Goal: Task Accomplishment & Management: Manage account settings

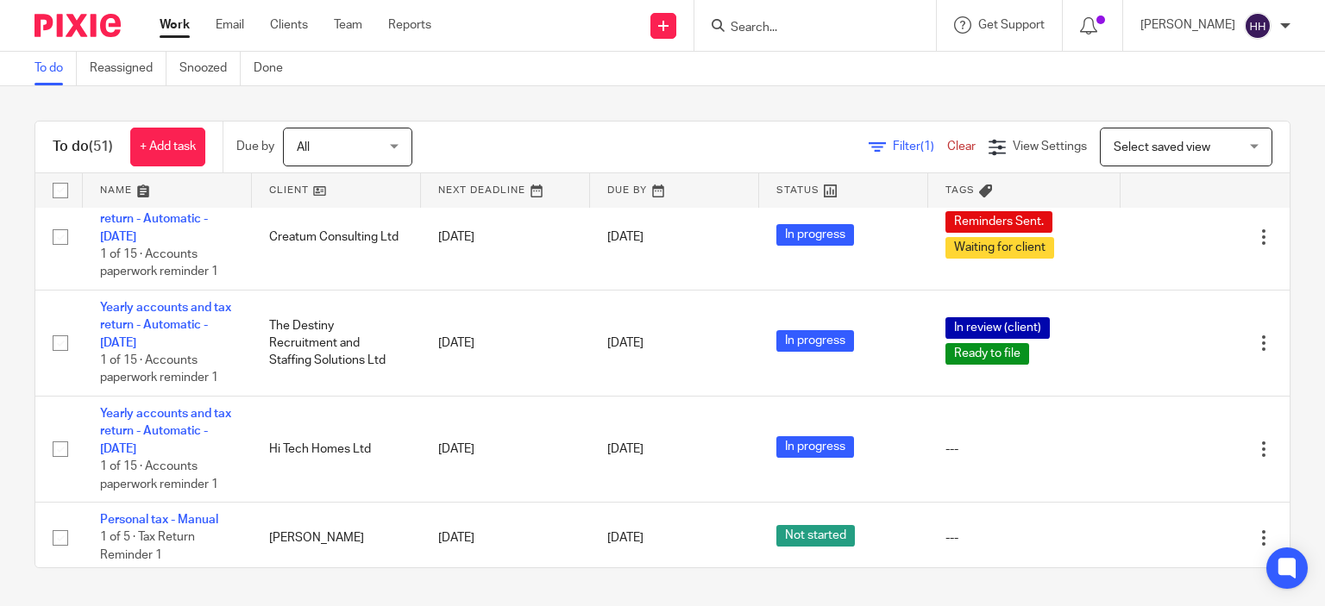
scroll to position [2468, 0]
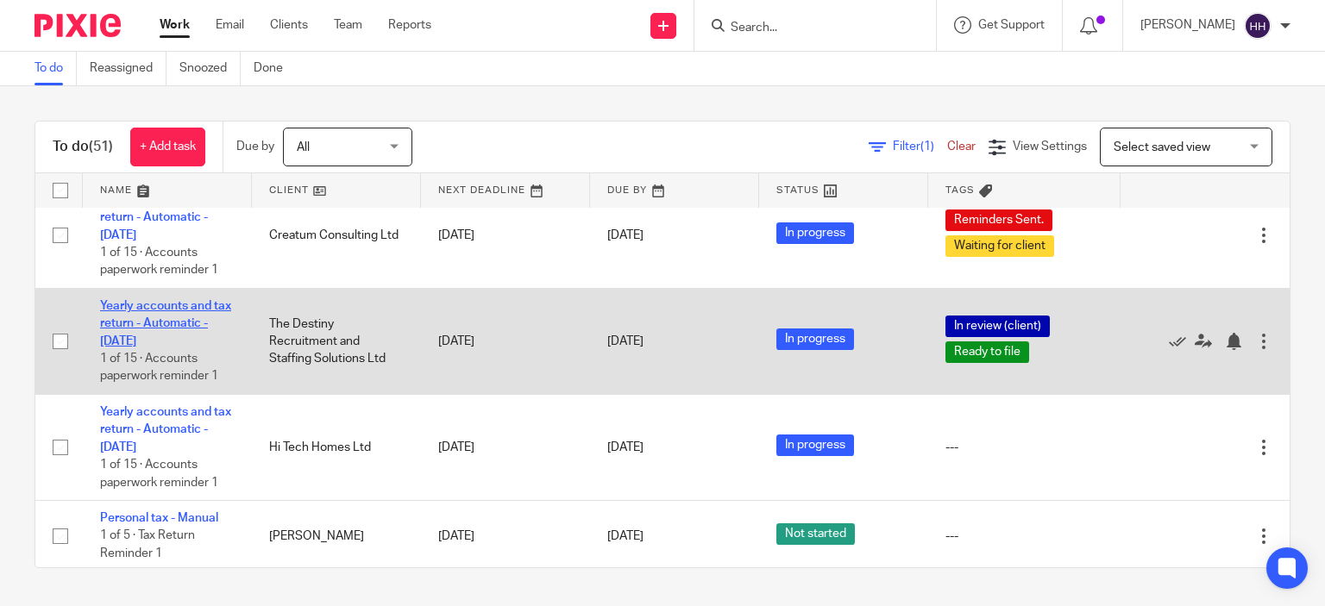
click at [170, 348] on link "Yearly accounts and tax return - Automatic - [DATE]" at bounding box center [165, 323] width 131 height 47
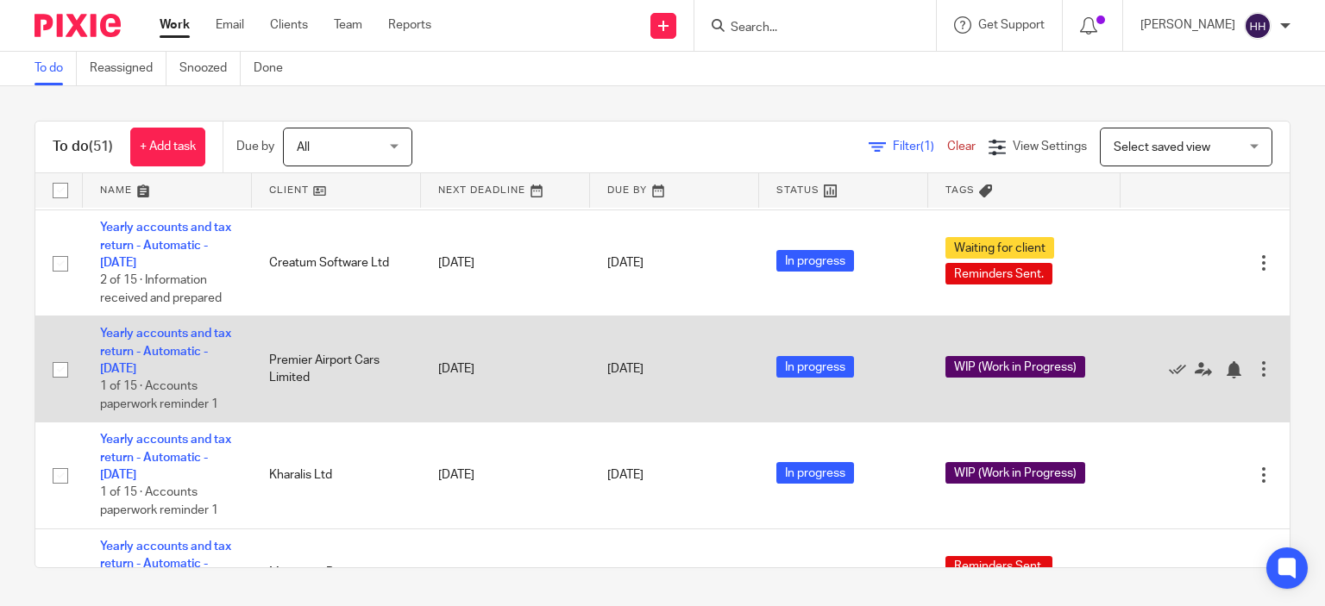
scroll to position [1697, 0]
click at [193, 375] on link "Yearly accounts and tax return - Automatic - [DATE]" at bounding box center [165, 351] width 131 height 47
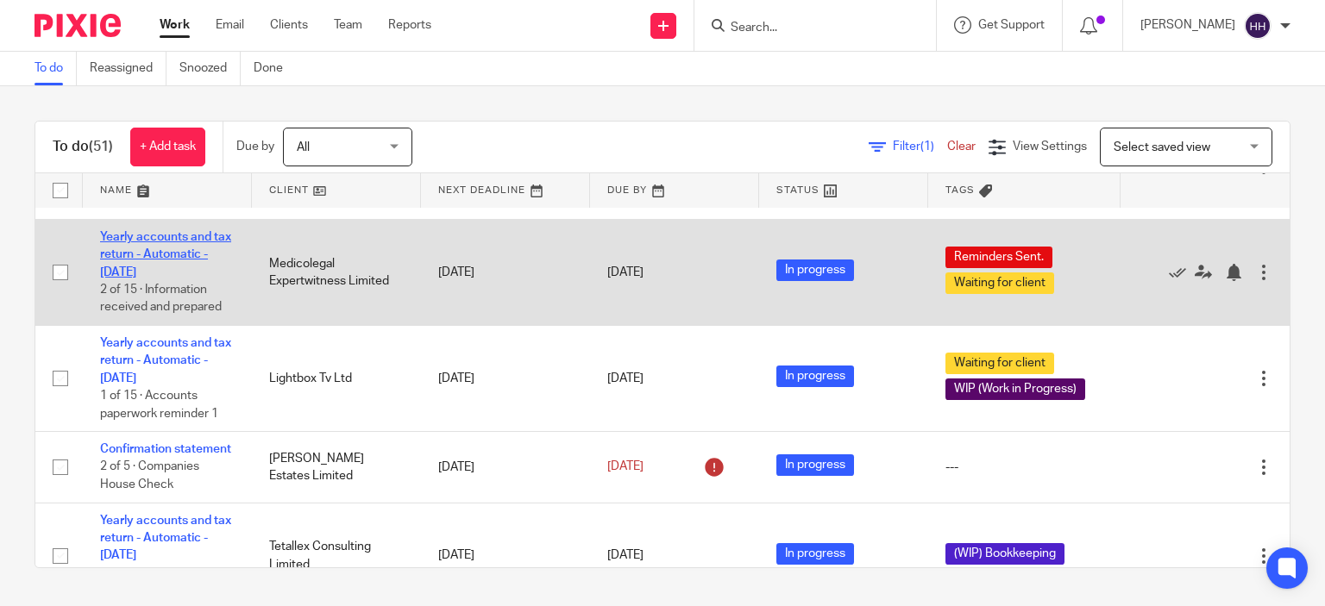
scroll to position [662, 0]
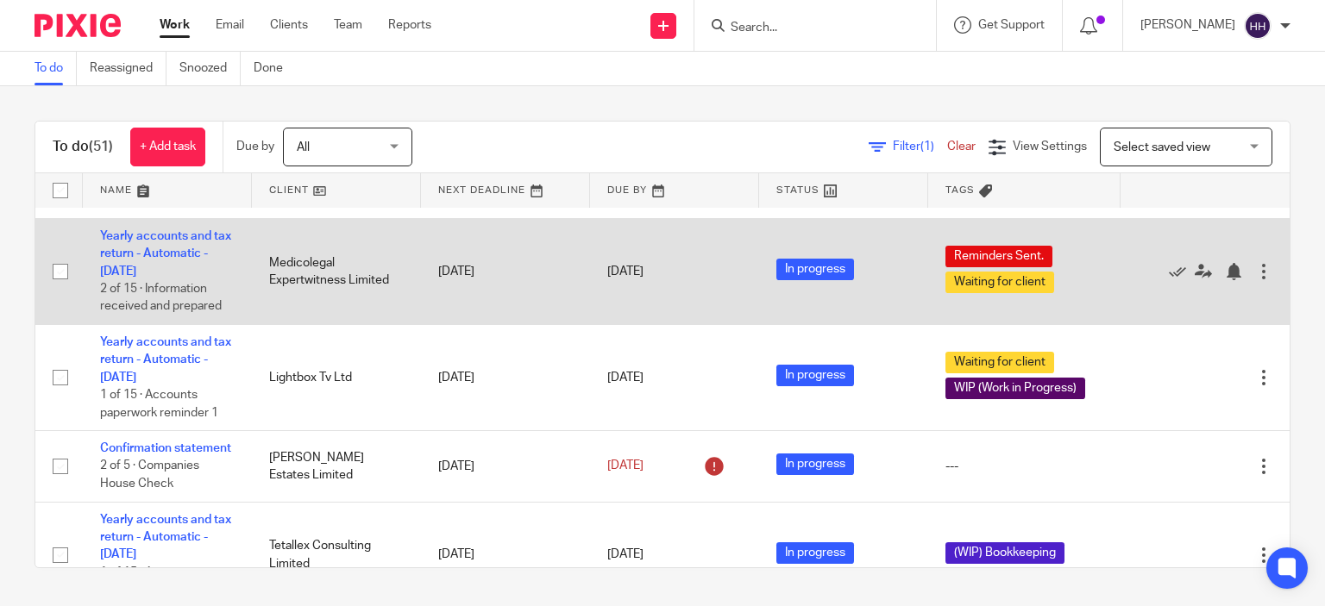
click at [124, 301] on td "Yearly accounts and tax return - Automatic - January 2024 2 of 15 · Information…" at bounding box center [167, 271] width 169 height 106
click at [138, 278] on link "Yearly accounts and tax return - Automatic - [DATE]" at bounding box center [165, 253] width 131 height 47
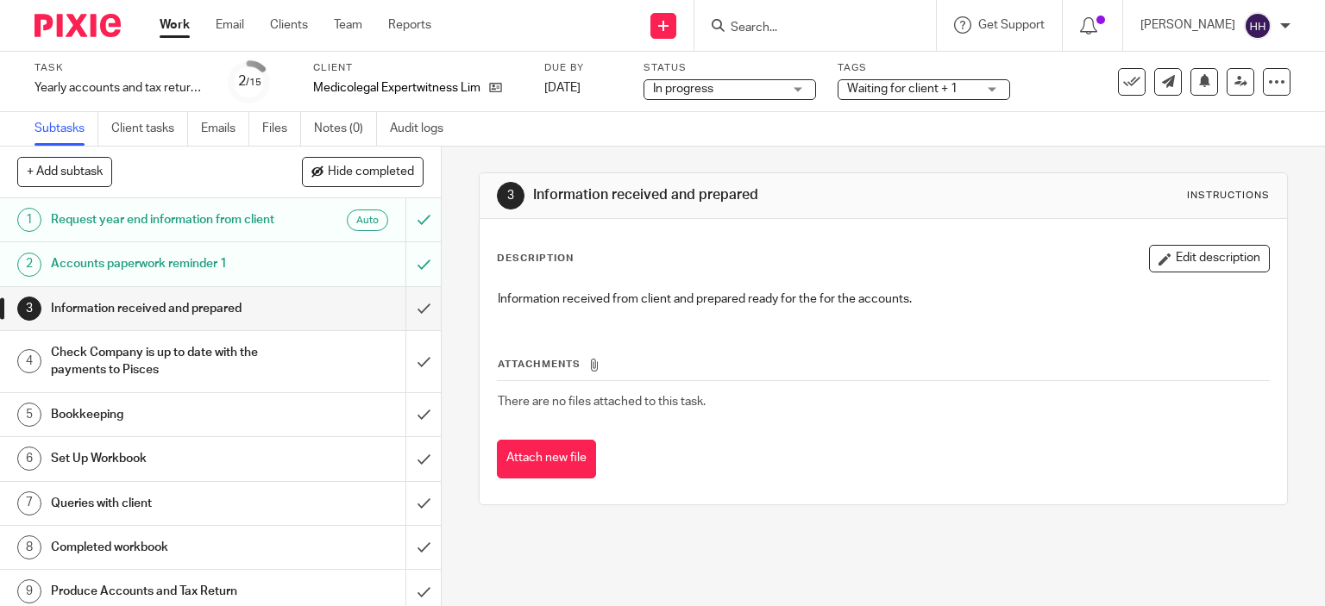
click at [904, 96] on span "Waiting for client + 1" at bounding box center [911, 89] width 129 height 18
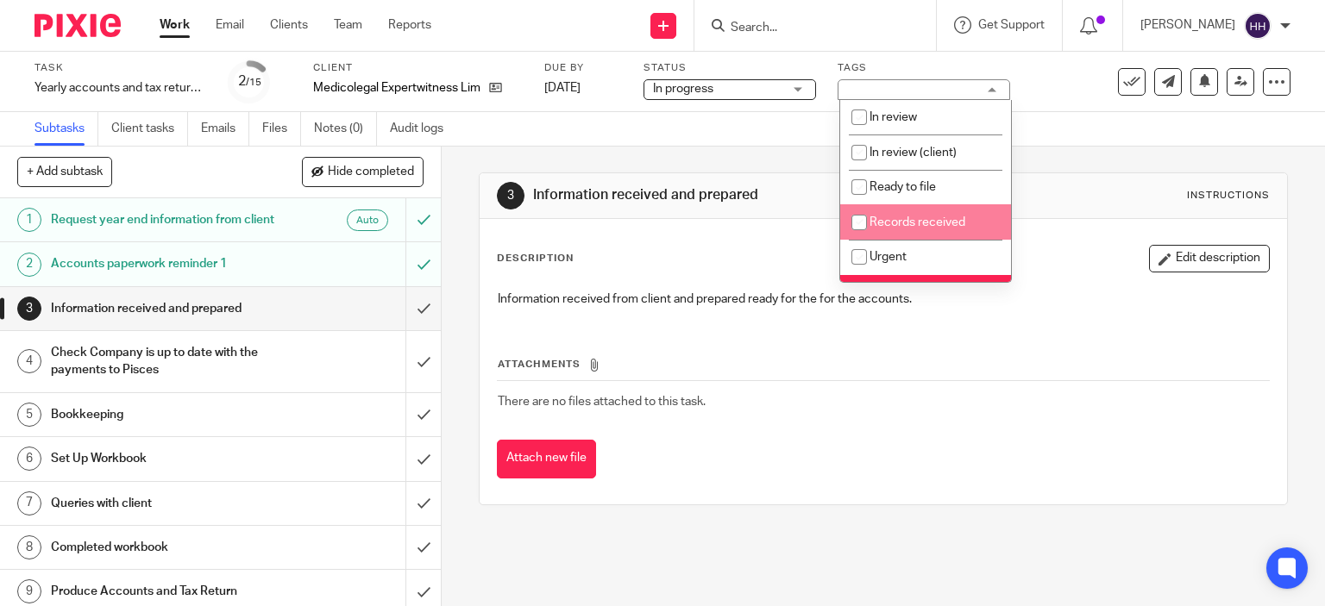
click at [912, 221] on span "Records received" at bounding box center [917, 222] width 96 height 12
checkbox input "true"
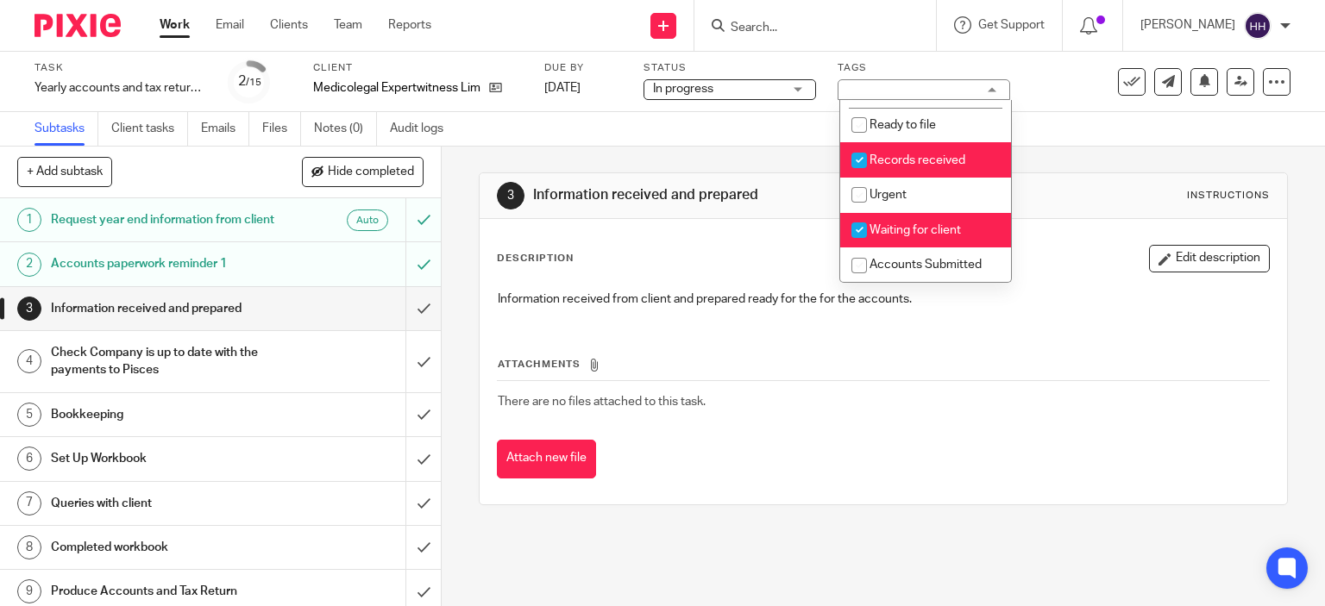
click at [912, 230] on span "Waiting for client" at bounding box center [914, 230] width 91 height 12
checkbox input "false"
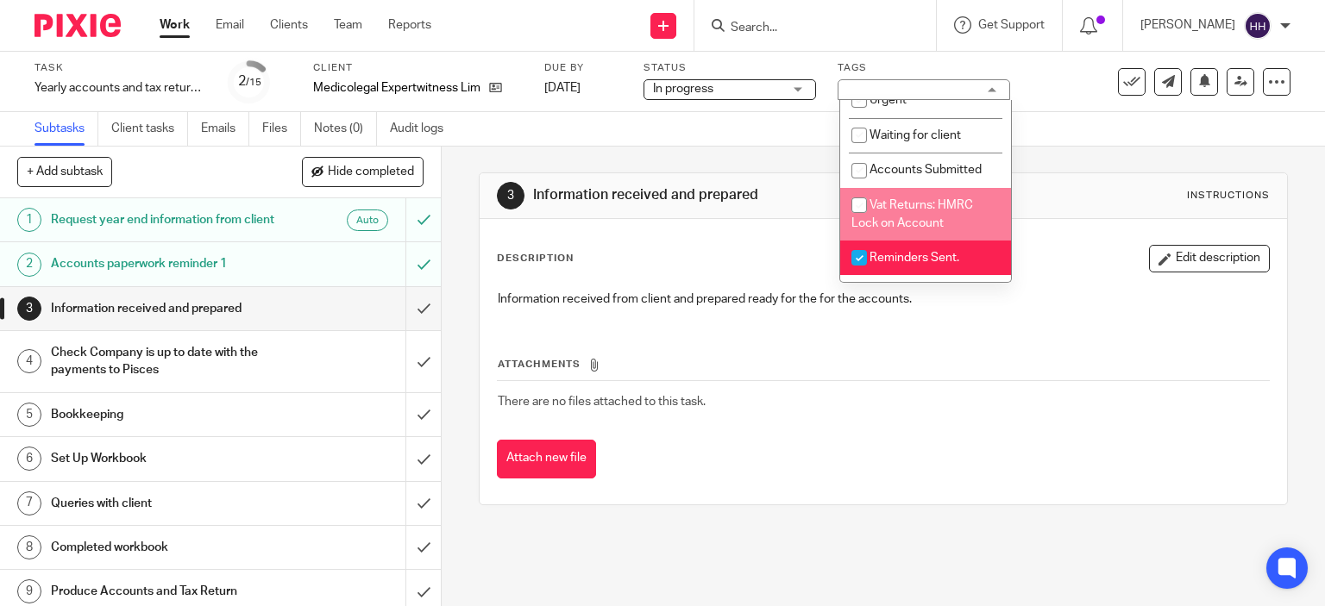
scroll to position [158, 0]
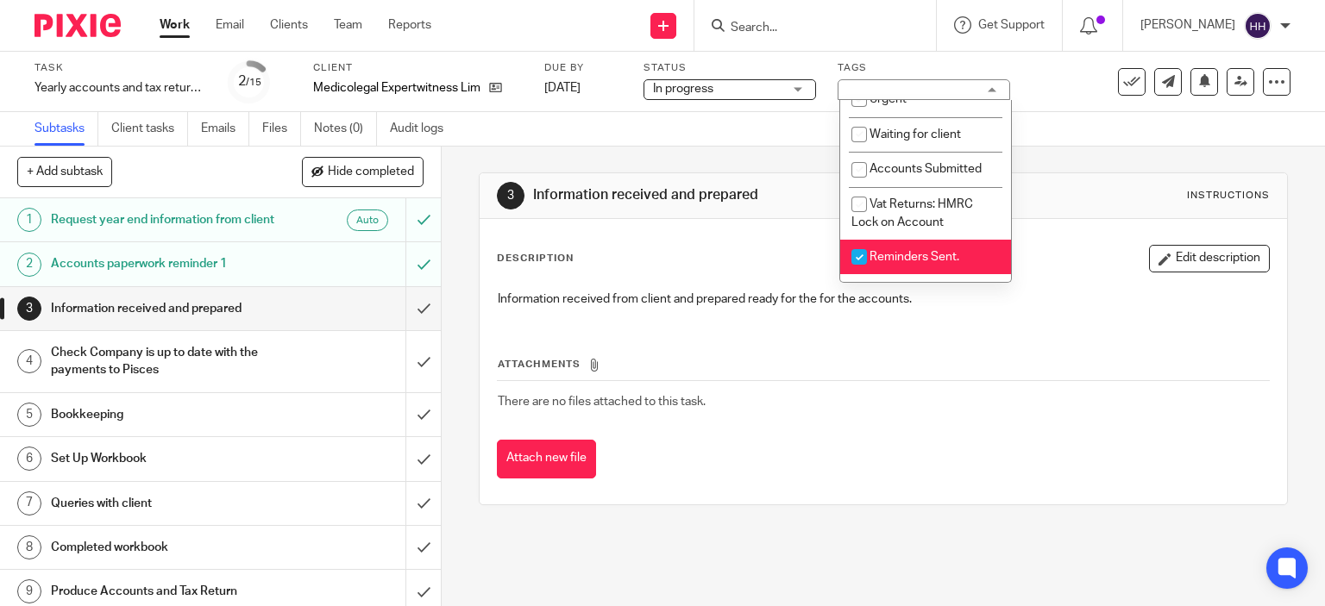
click at [913, 270] on li "Reminders Sent." at bounding box center [925, 257] width 171 height 35
checkbox input "false"
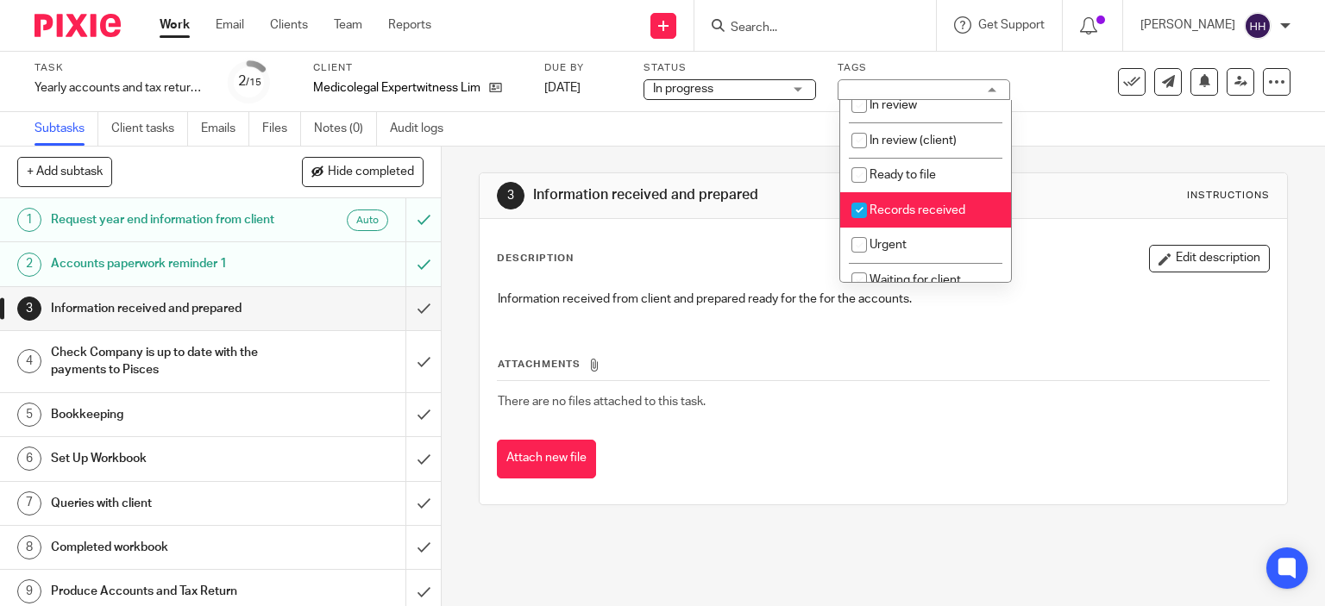
scroll to position [0, 0]
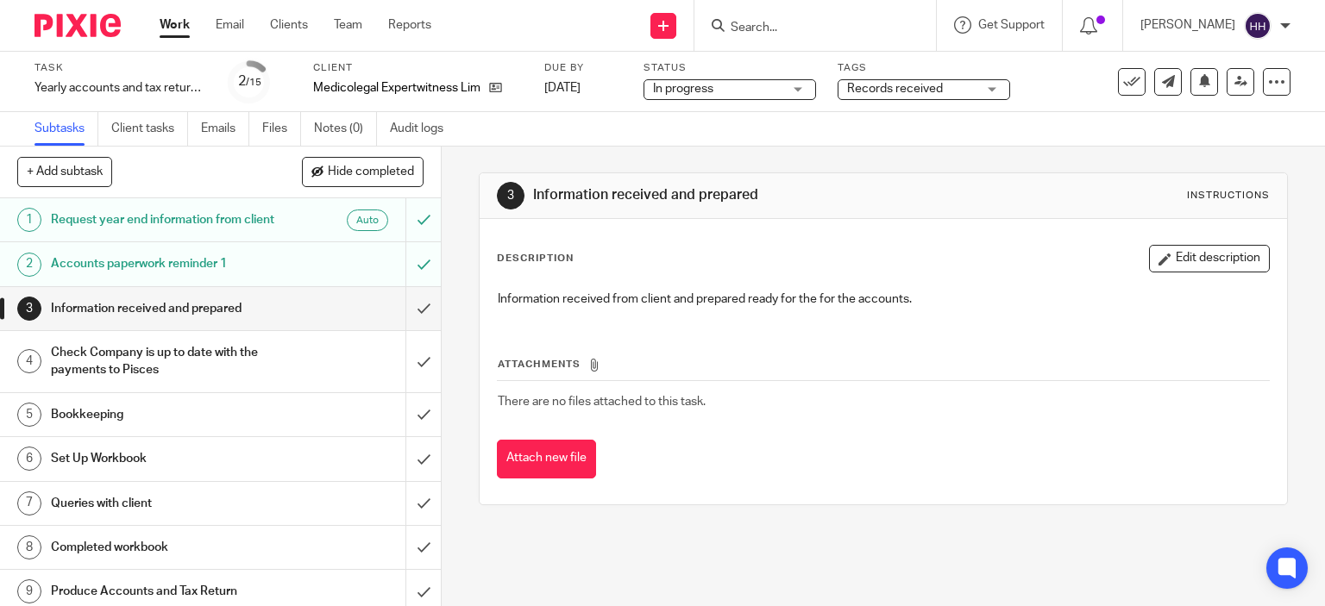
click at [92, 19] on img at bounding box center [77, 25] width 86 height 23
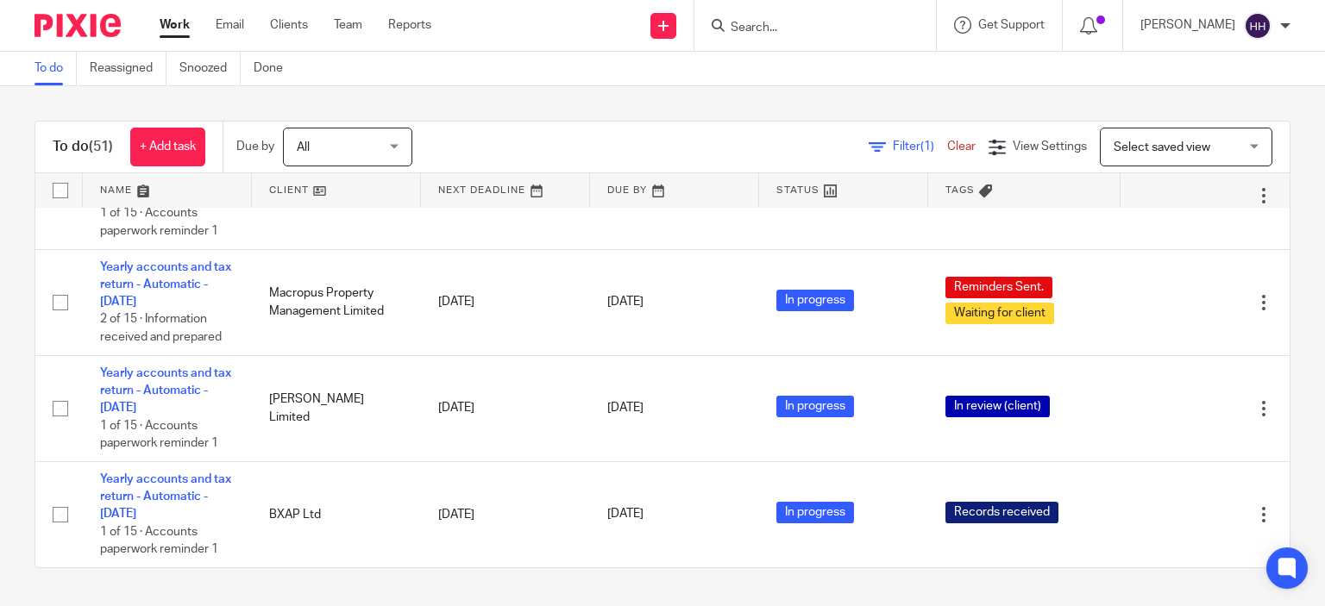
scroll to position [2033, 0]
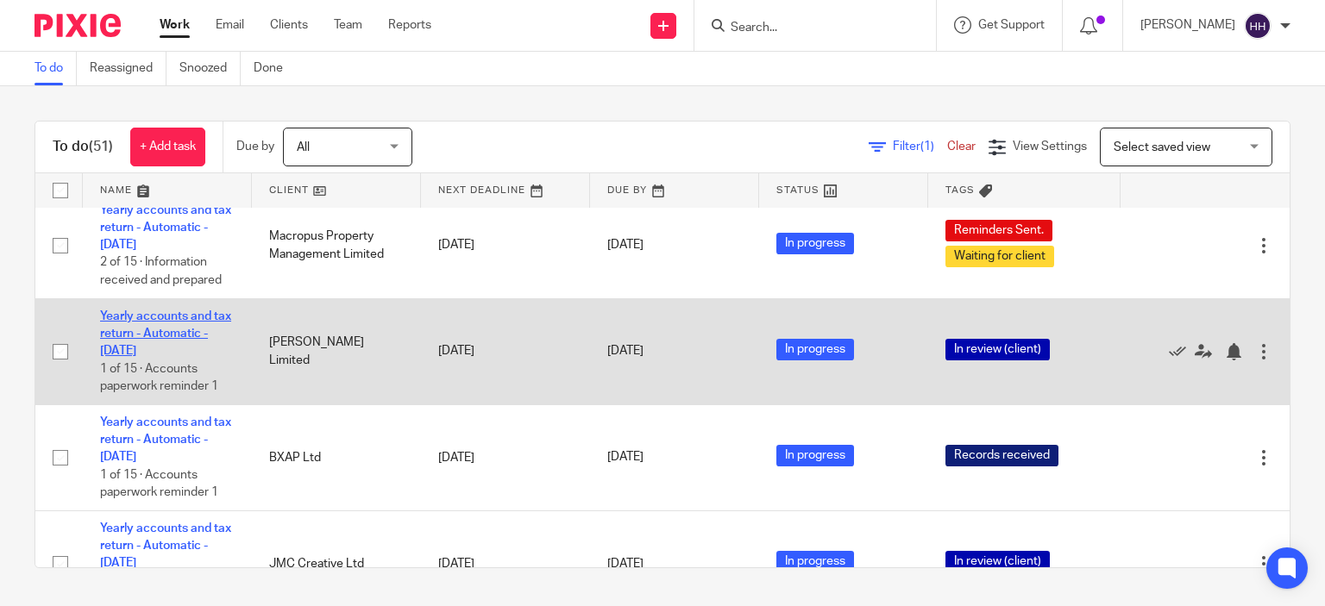
click at [152, 358] on link "Yearly accounts and tax return - Automatic - [DATE]" at bounding box center [165, 333] width 131 height 47
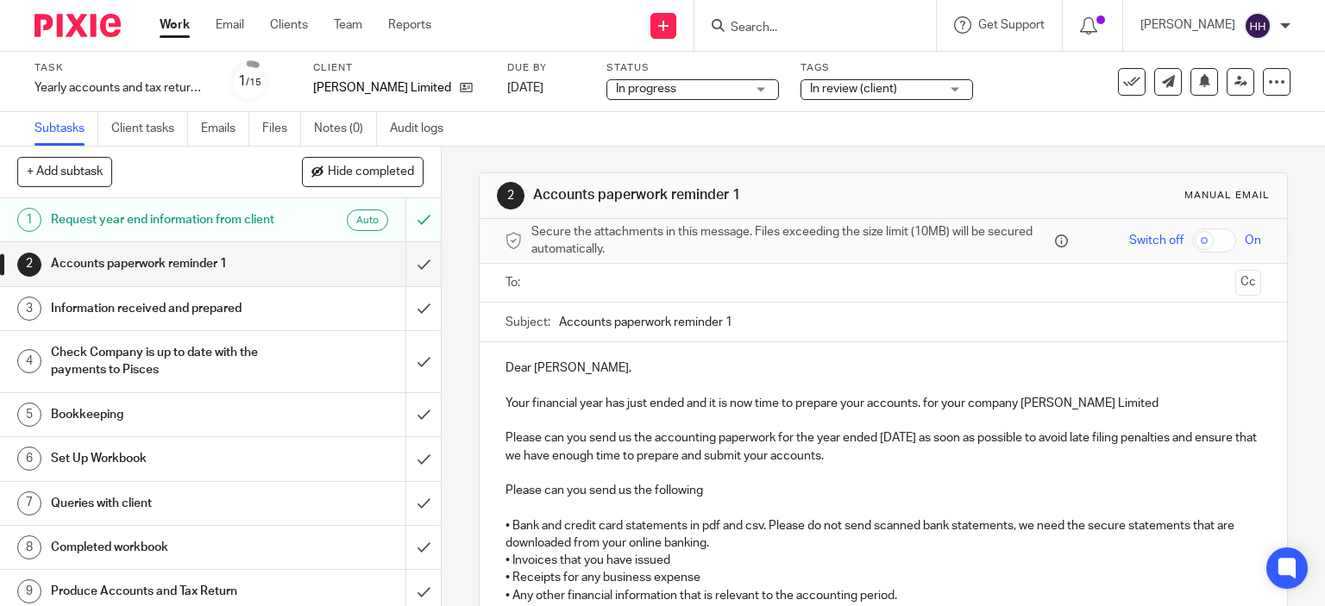
click at [840, 85] on span "In review (client)" at bounding box center [853, 89] width 87 height 12
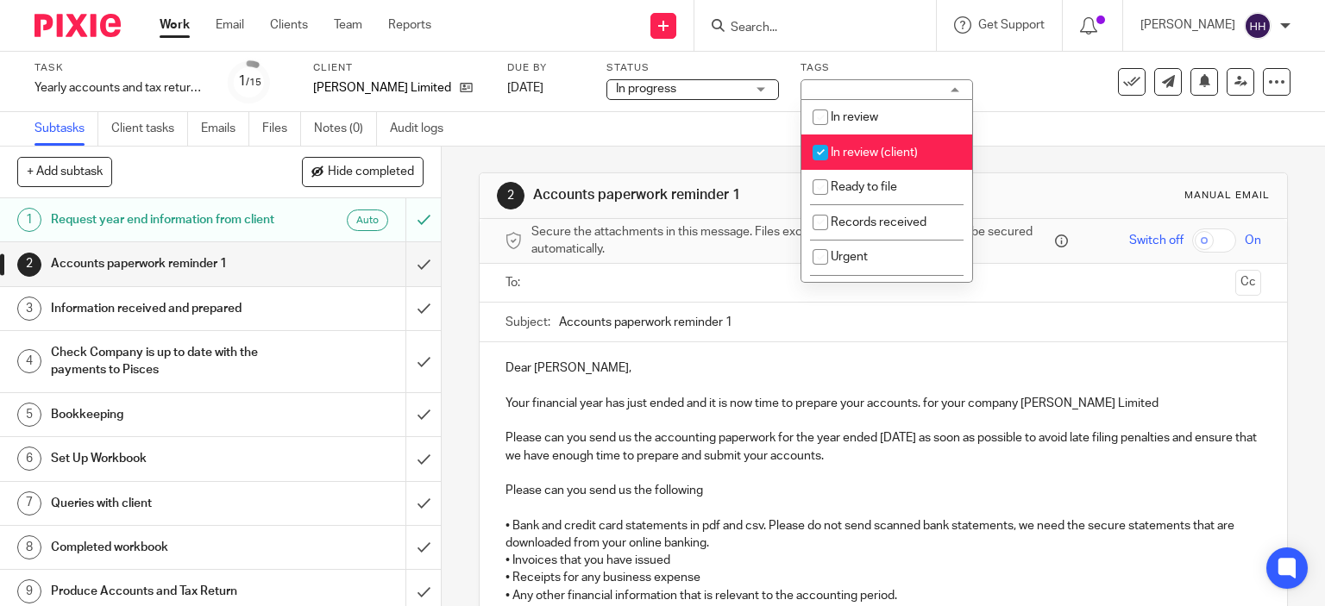
click at [861, 152] on span "In review (client)" at bounding box center [873, 153] width 87 height 12
checkbox input "false"
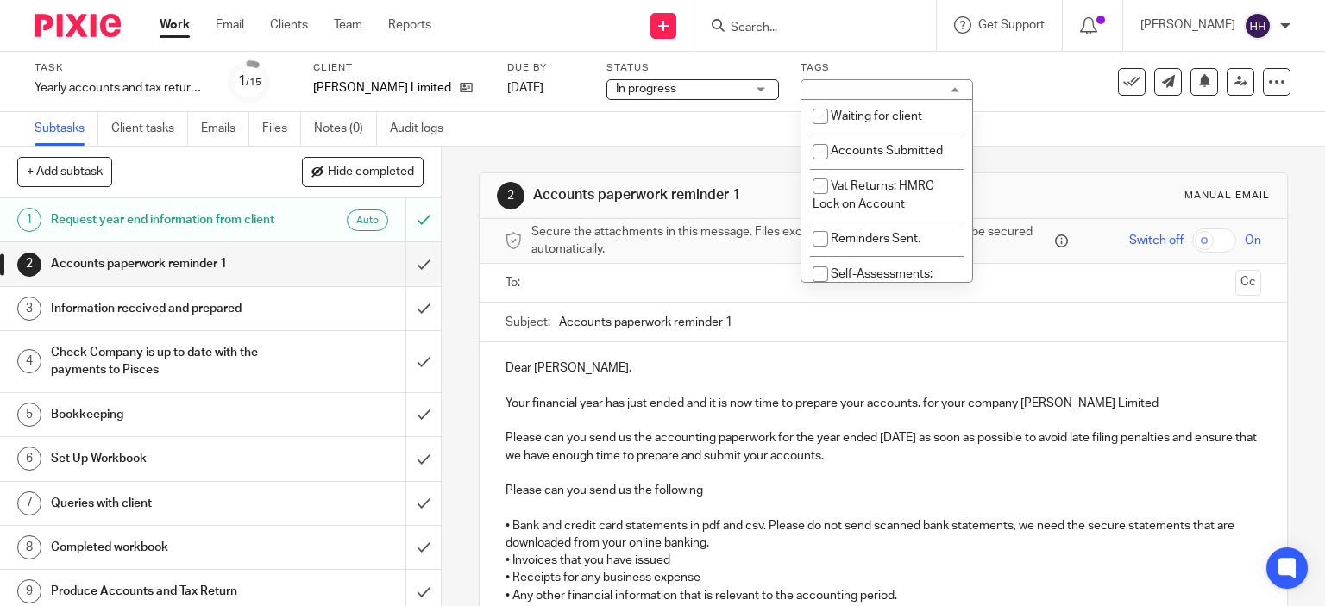
scroll to position [178, 0]
click at [861, 158] on li "Accounts Submitted" at bounding box center [886, 149] width 171 height 35
checkbox input "true"
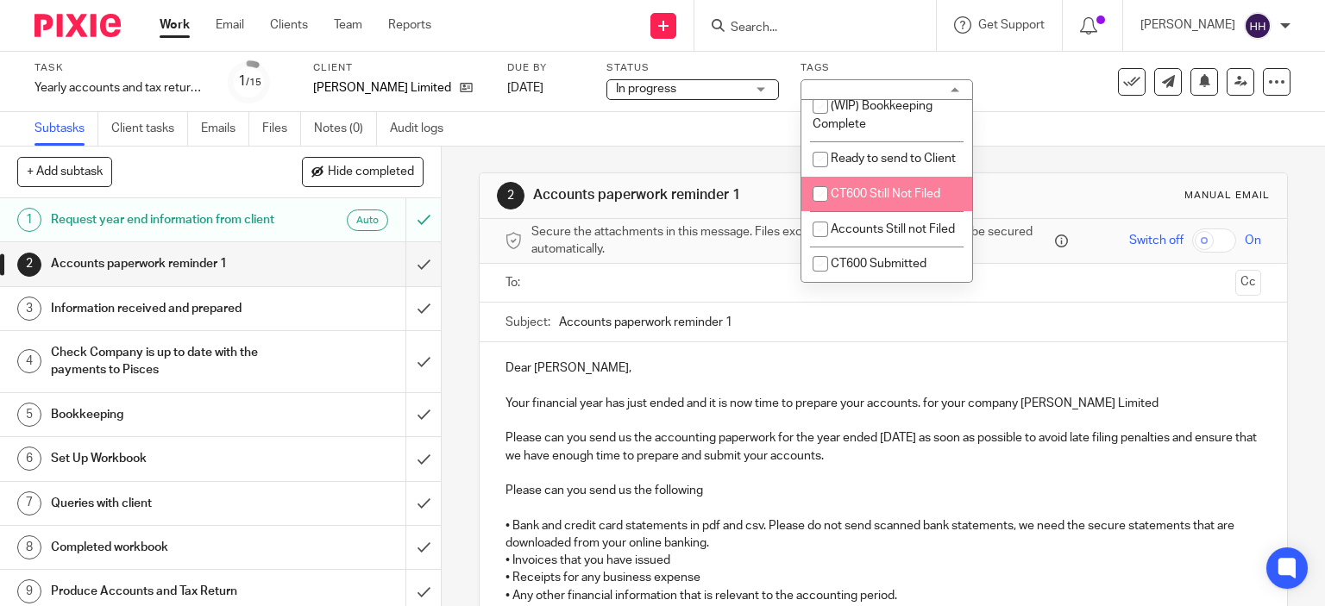
scroll to position [1796, 0]
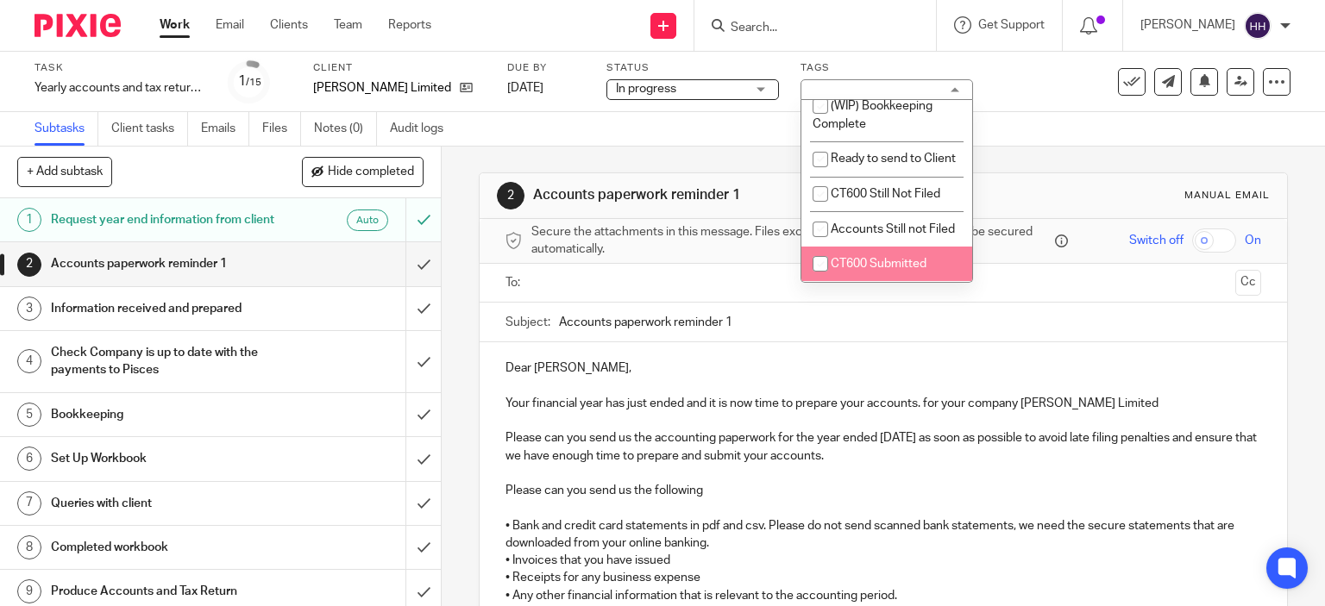
click at [861, 254] on li "CT600 Submitted" at bounding box center [886, 264] width 171 height 35
checkbox input "true"
click at [93, 30] on img at bounding box center [77, 25] width 86 height 23
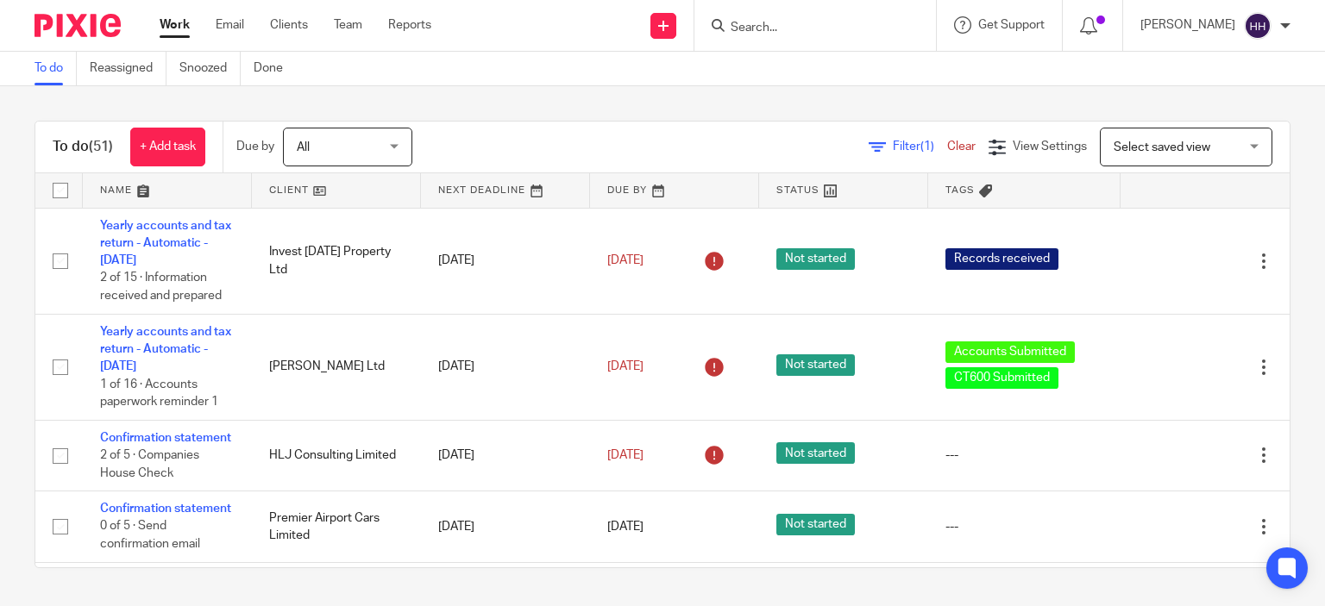
click at [401, 604] on main "To do Reassigned Snoozed Done To do (51) + Add task Due by All All [DATE] [DATE…" at bounding box center [662, 303] width 1325 height 606
